Goal: Task Accomplishment & Management: Manage account settings

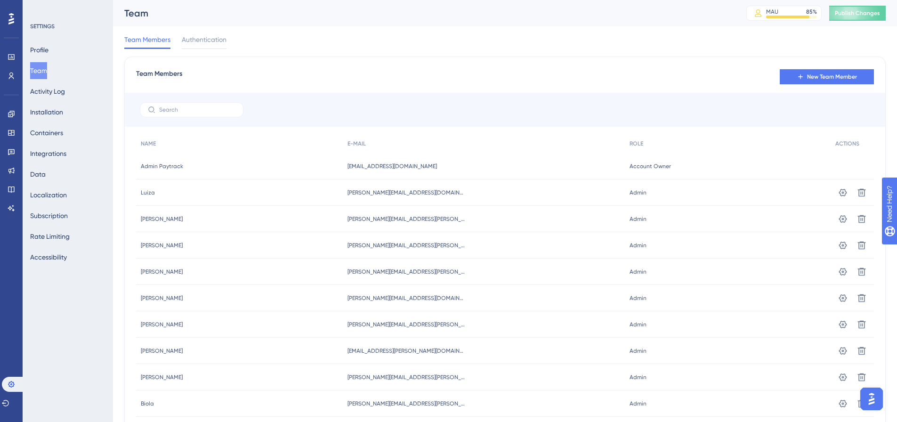
click at [47, 69] on button "Team" at bounding box center [38, 70] width 17 height 17
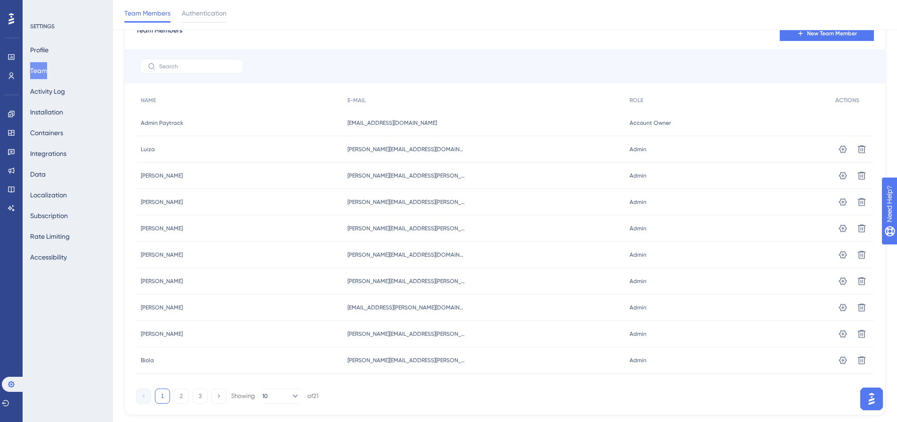
scroll to position [71, 0]
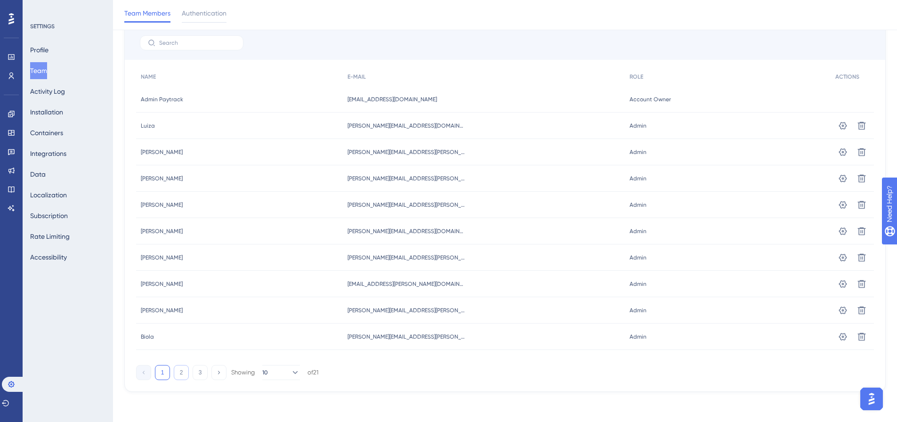
click at [180, 376] on button "2" at bounding box center [181, 372] width 15 height 15
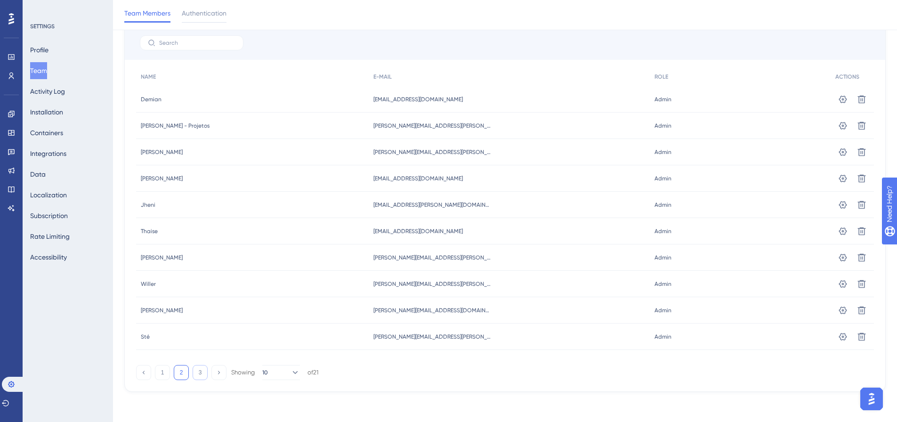
click at [201, 375] on button "3" at bounding box center [200, 372] width 15 height 15
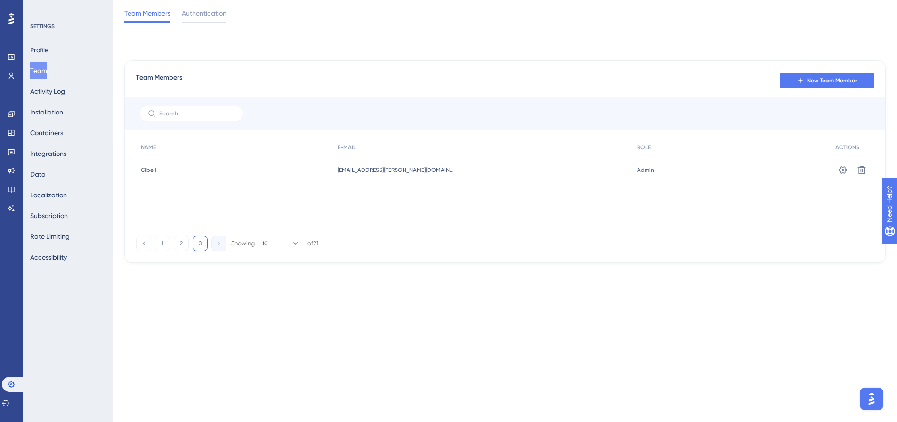
scroll to position [0, 0]
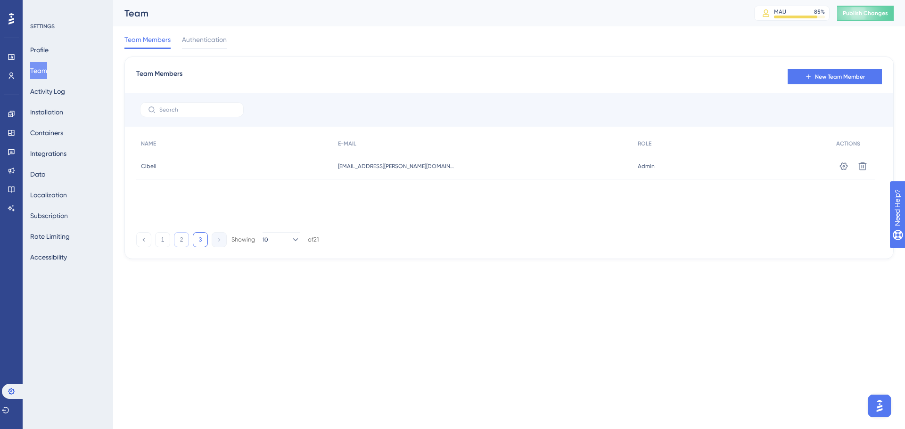
click at [180, 241] on button "2" at bounding box center [181, 239] width 15 height 15
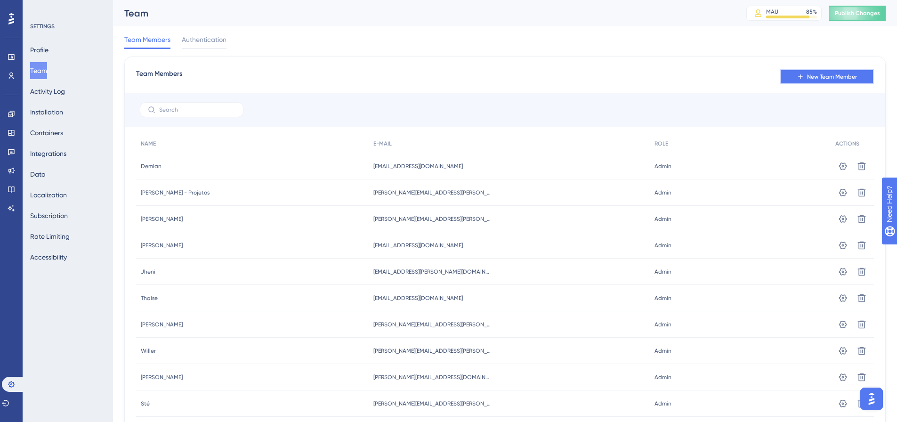
click at [820, 74] on span "New Team Member" at bounding box center [832, 77] width 50 height 8
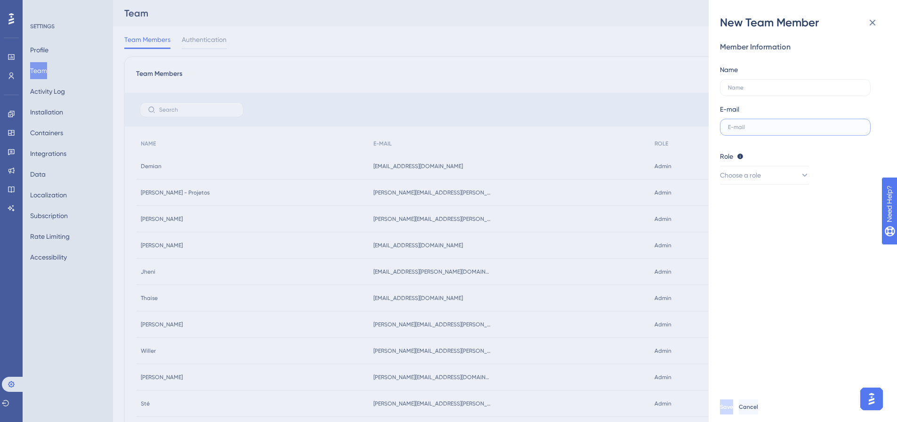
click at [734, 126] on input "text" at bounding box center [795, 127] width 135 height 7
paste input "[PERSON_NAME][EMAIL_ADDRESS][PERSON_NAME][DOMAIN_NAME]"
type input "[PERSON_NAME][EMAIL_ADDRESS][PERSON_NAME][DOMAIN_NAME]"
click at [761, 87] on input "text" at bounding box center [795, 87] width 135 height 7
type input "Francine"
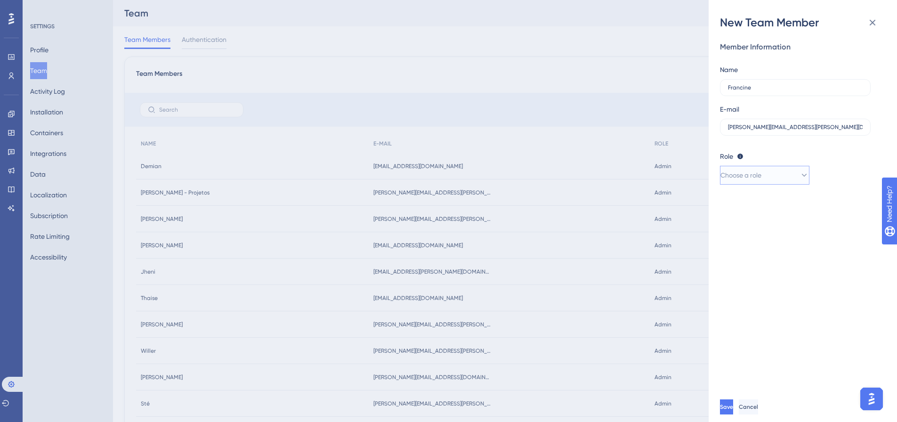
click at [762, 175] on span "Choose a role" at bounding box center [741, 175] width 41 height 11
click at [757, 208] on div "Admin Admin" at bounding box center [764, 204] width 77 height 19
click at [734, 411] on span "Save" at bounding box center [727, 407] width 13 height 8
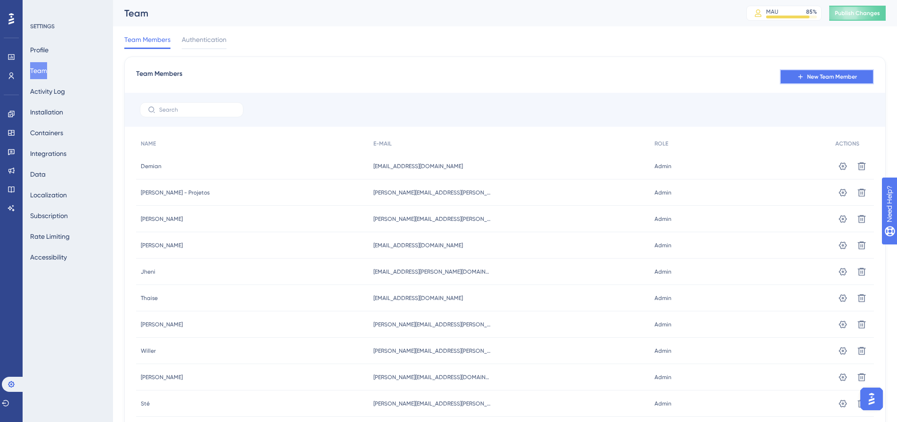
click at [816, 73] on span "New Team Member" at bounding box center [832, 77] width 50 height 8
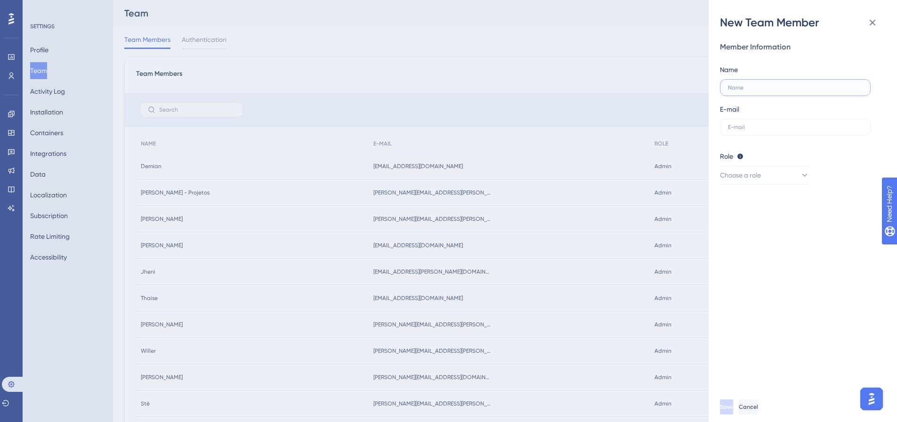
click at [734, 86] on input "text" at bounding box center [795, 87] width 135 height 7
type input "[PERSON_NAME]"
click at [769, 128] on input "text" at bounding box center [795, 127] width 135 height 7
paste input "[PERSON_NAME][EMAIL_ADDRESS][PERSON_NAME][DOMAIN_NAME]"
type input "[PERSON_NAME][EMAIL_ADDRESS][PERSON_NAME][DOMAIN_NAME]"
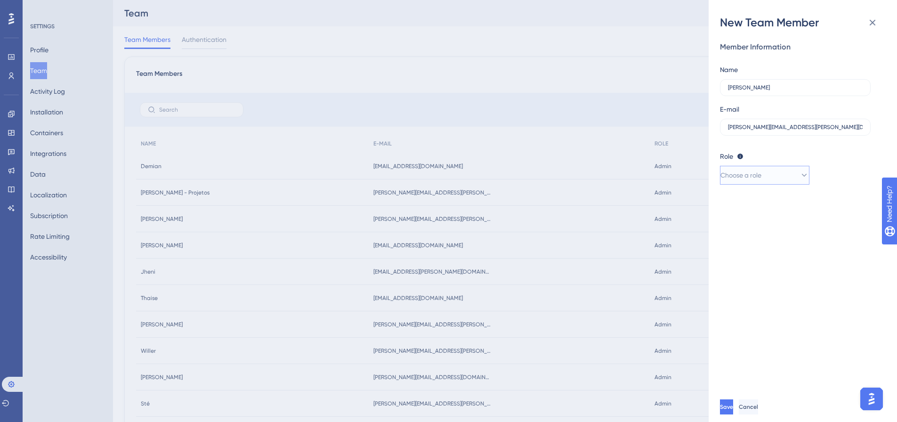
click at [742, 179] on span "Choose a role" at bounding box center [741, 175] width 41 height 11
click at [746, 199] on span "Admin" at bounding box center [735, 203] width 19 height 11
click at [734, 411] on span "Save" at bounding box center [727, 407] width 13 height 8
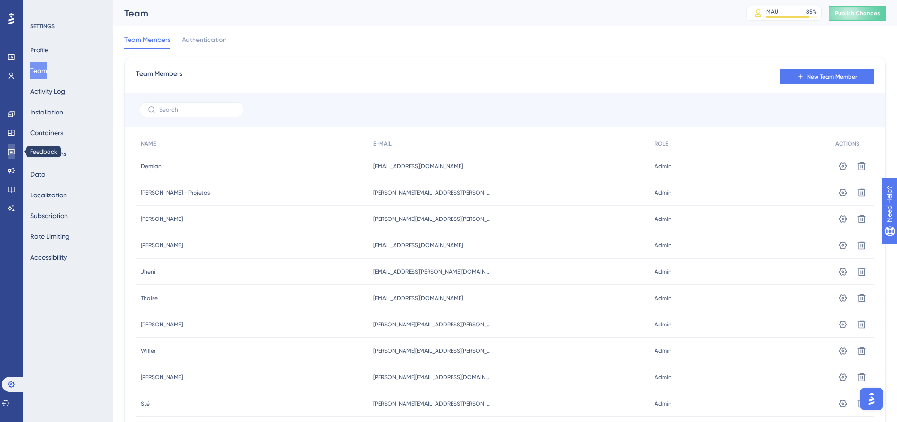
drag, startPoint x: 13, startPoint y: 152, endPoint x: 21, endPoint y: 150, distance: 8.3
click at [12, 152] on icon at bounding box center [12, 152] width 8 height 8
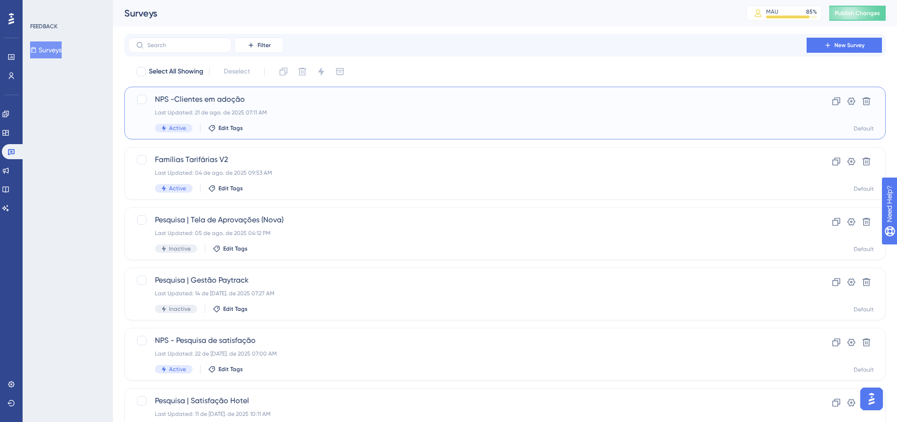
click at [222, 104] on span "NPS -Clientes em adoção" at bounding box center [467, 99] width 625 height 11
